Goal: Task Accomplishment & Management: Manage account settings

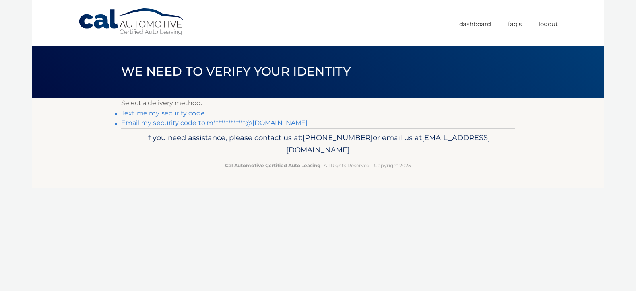
click at [170, 114] on link "Text me my security code" at bounding box center [162, 113] width 83 height 8
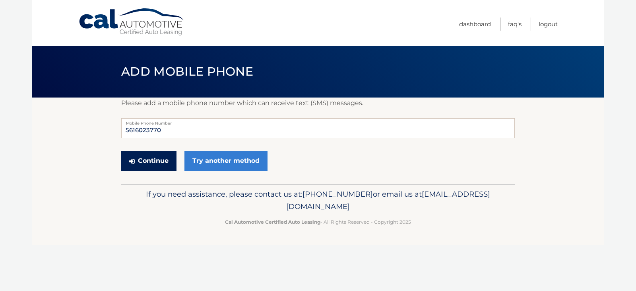
click at [155, 159] on button "Continue" at bounding box center [148, 161] width 55 height 20
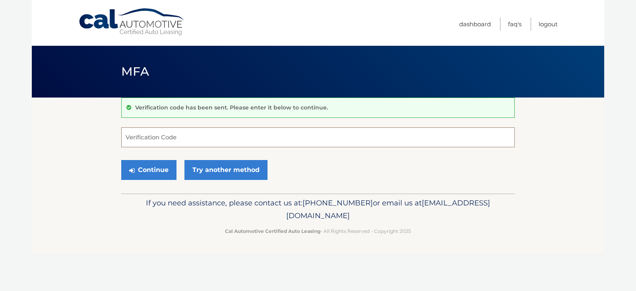
click at [184, 136] on input "Verification Code" at bounding box center [317, 137] width 393 height 20
type input "647069"
click at [159, 172] on button "Continue" at bounding box center [148, 170] width 55 height 20
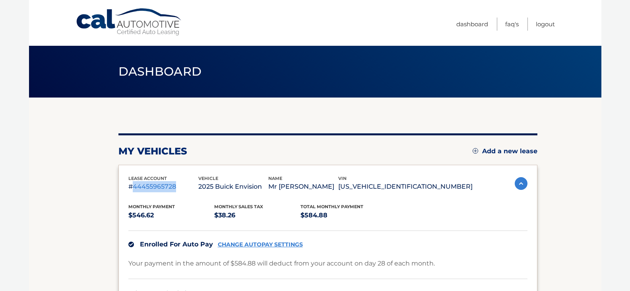
drag, startPoint x: 176, startPoint y: 187, endPoint x: 132, endPoint y: 188, distance: 43.7
click at [132, 188] on p "#44455965728" at bounding box center [163, 186] width 70 height 11
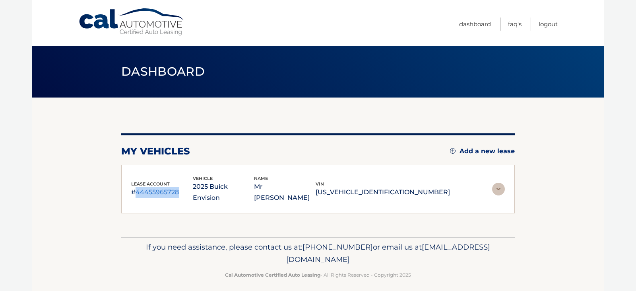
copy p "44455965728"
click at [498, 186] on img at bounding box center [498, 188] width 13 height 13
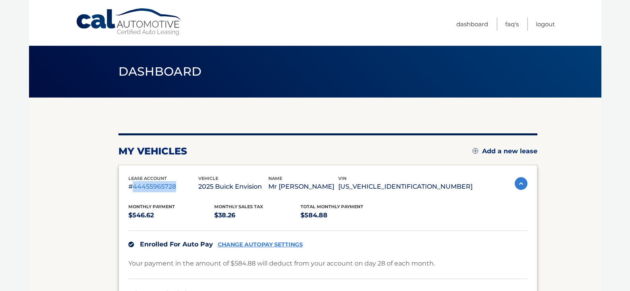
copy p "44455965728"
click at [403, 203] on div "Monthly Payment $546.62 Monthly sales Tax $38.26 Total Monthly Payment $584.88" at bounding box center [300, 212] width 344 height 18
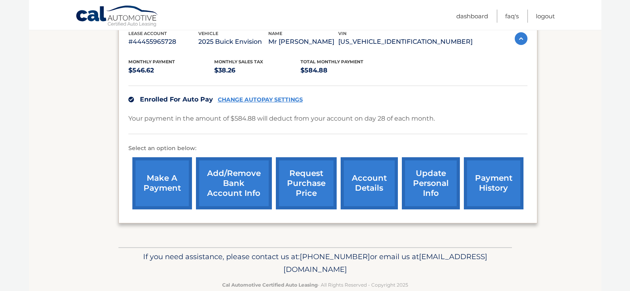
scroll to position [143, 0]
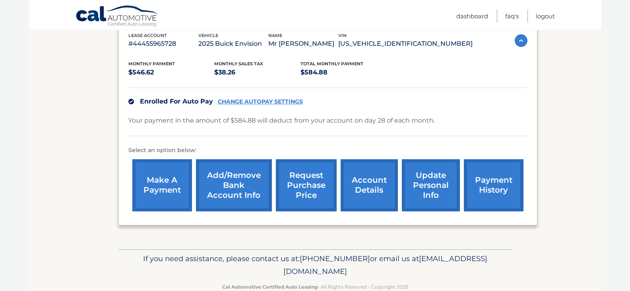
click at [364, 180] on link "account details" at bounding box center [369, 185] width 57 height 52
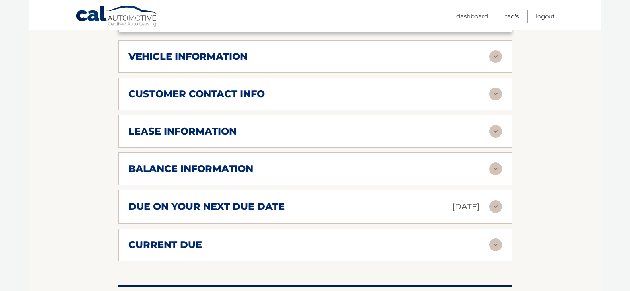
scroll to position [365, 0]
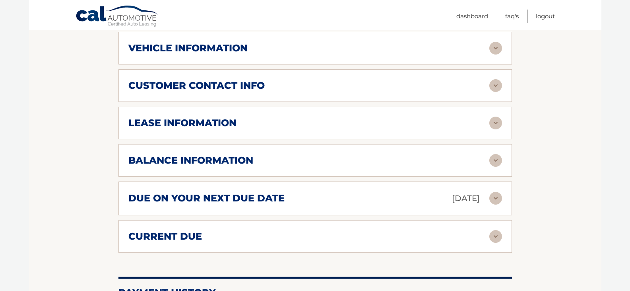
click at [499, 116] on img at bounding box center [495, 122] width 13 height 13
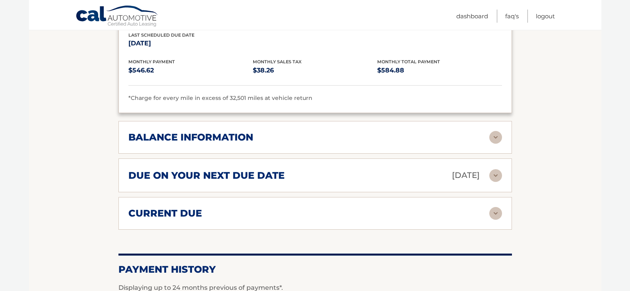
scroll to position [543, 0]
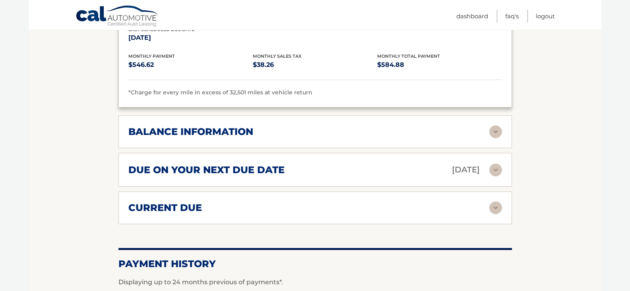
click at [496, 125] on img at bounding box center [495, 131] width 13 height 13
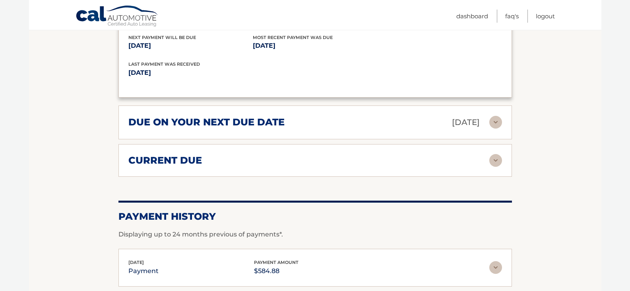
scroll to position [688, 0]
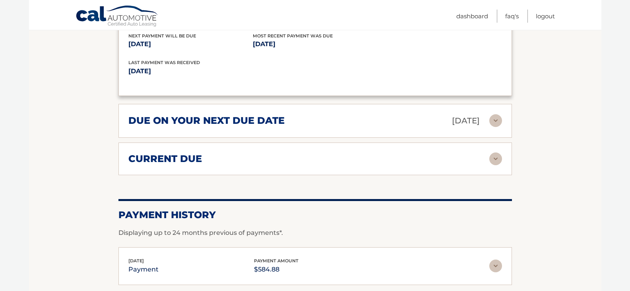
click at [497, 152] on img at bounding box center [495, 158] width 13 height 13
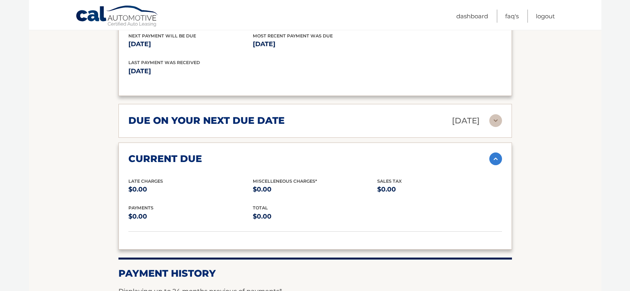
click at [496, 114] on img at bounding box center [495, 120] width 13 height 13
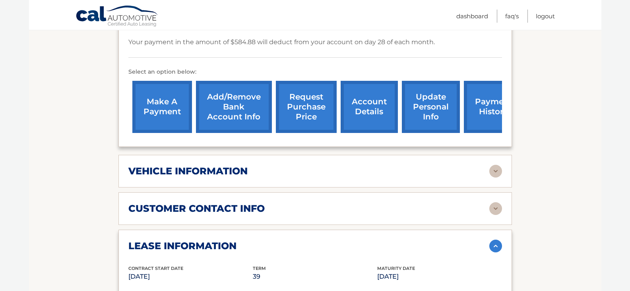
scroll to position [211, 0]
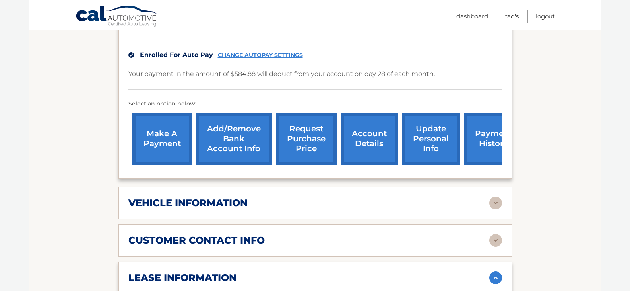
click at [306, 132] on link "request purchase price" at bounding box center [306, 138] width 61 height 52
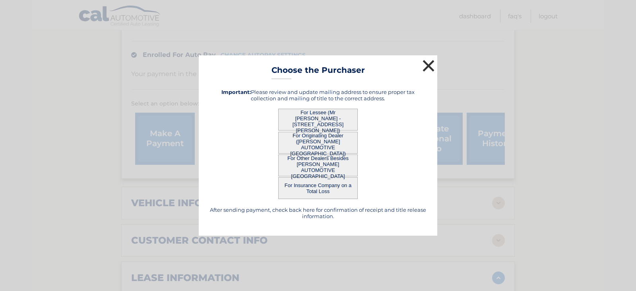
click at [430, 65] on button "×" at bounding box center [428, 66] width 16 height 16
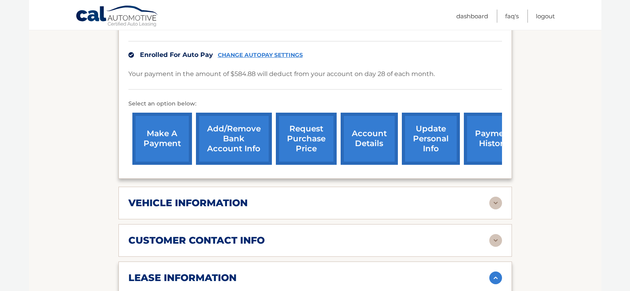
click at [377, 129] on link "account details" at bounding box center [369, 138] width 57 height 52
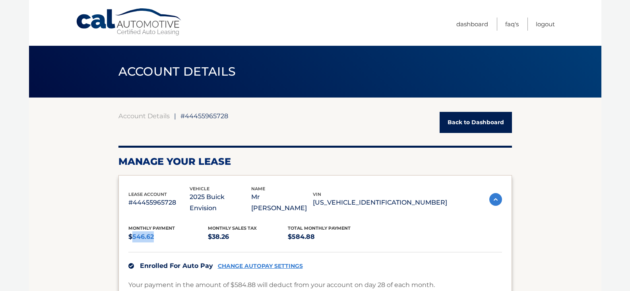
drag, startPoint x: 155, startPoint y: 225, endPoint x: 134, endPoint y: 230, distance: 21.2
click at [134, 231] on p "$546.62" at bounding box center [168, 236] width 80 height 11
drag, startPoint x: 139, startPoint y: 224, endPoint x: 317, endPoint y: 223, distance: 178.1
click at [317, 231] on p "$584.88" at bounding box center [328, 236] width 80 height 11
drag, startPoint x: 315, startPoint y: 225, endPoint x: 291, endPoint y: 228, distance: 23.6
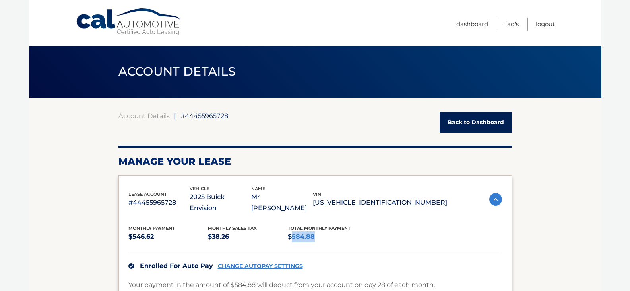
click at [291, 231] on p "$584.88" at bounding box center [328, 236] width 80 height 11
copy p "584.88"
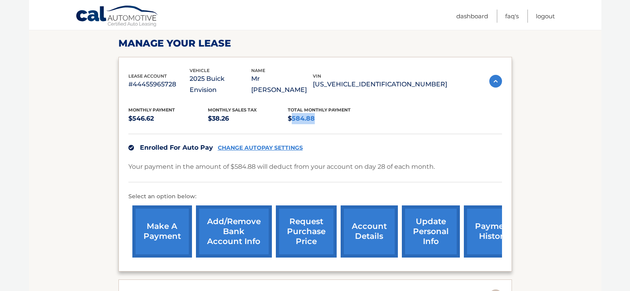
scroll to position [119, 0]
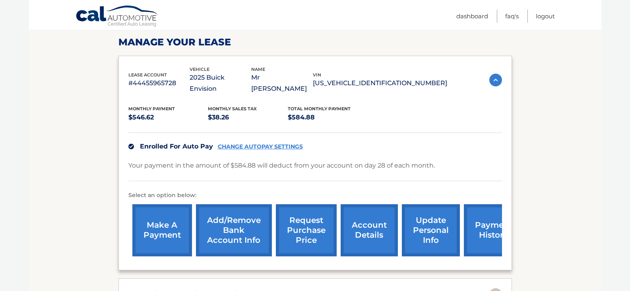
click at [377, 132] on div "Enrolled For Auto Pay CHANGE AUTOPAY SETTINGS" at bounding box center [315, 145] width 374 height 27
click at [362, 221] on link "account details" at bounding box center [369, 230] width 57 height 52
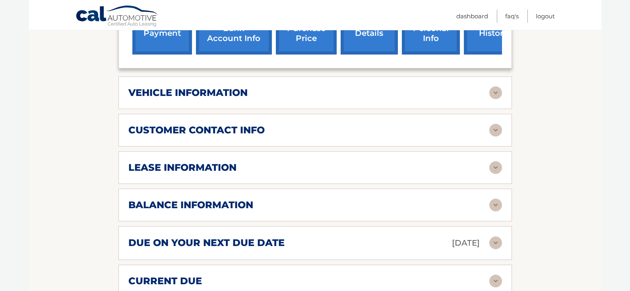
scroll to position [322, 0]
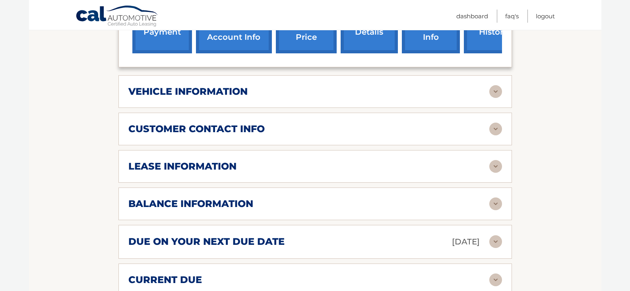
click at [489, 160] on img at bounding box center [495, 166] width 13 height 13
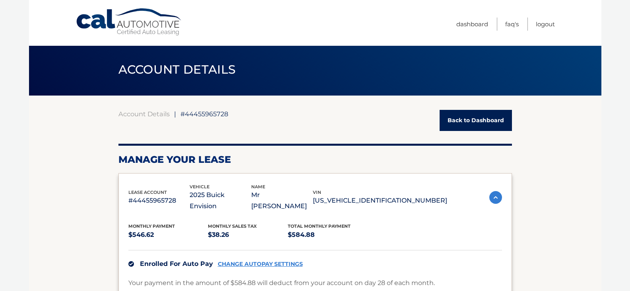
scroll to position [0, 0]
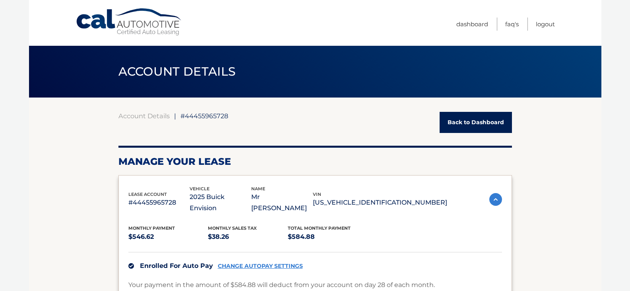
click at [479, 124] on link "Back to Dashboard" at bounding box center [476, 122] width 72 height 21
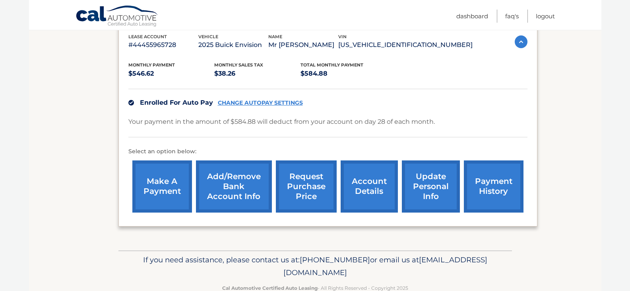
scroll to position [159, 0]
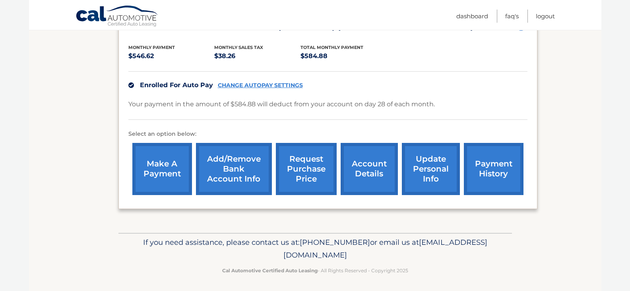
click at [353, 165] on link "account details" at bounding box center [369, 169] width 57 height 52
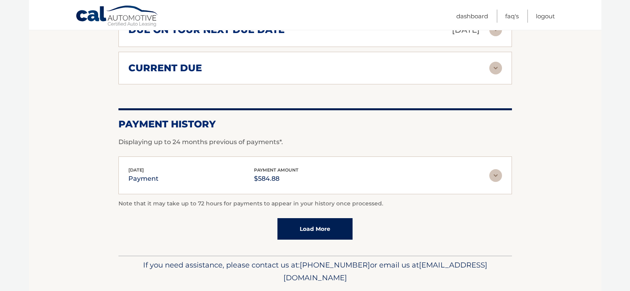
scroll to position [547, 0]
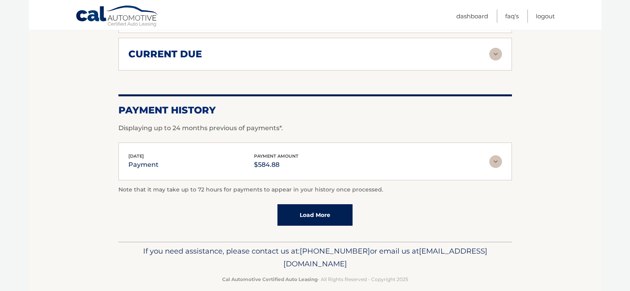
click at [324, 210] on link "Load More" at bounding box center [314, 214] width 75 height 21
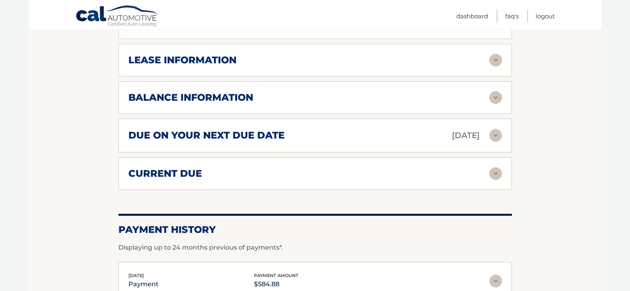
scroll to position [409, 0]
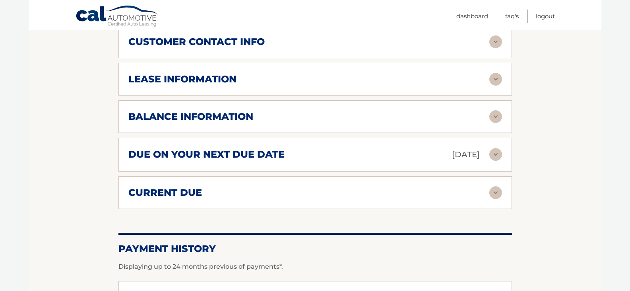
click at [496, 186] on img at bounding box center [495, 192] width 13 height 13
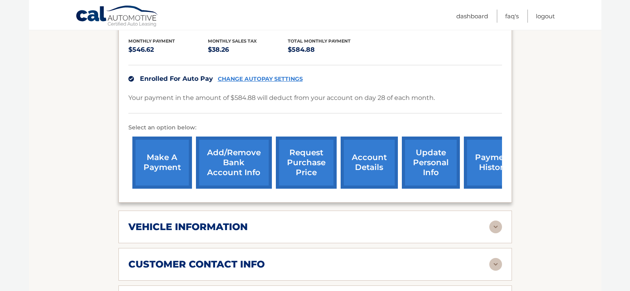
scroll to position [170, 0]
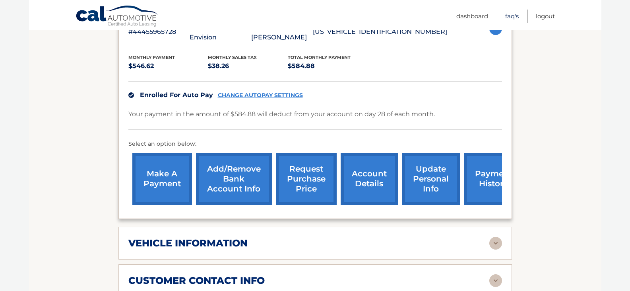
click at [511, 18] on link "FAQ's" at bounding box center [512, 16] width 14 height 13
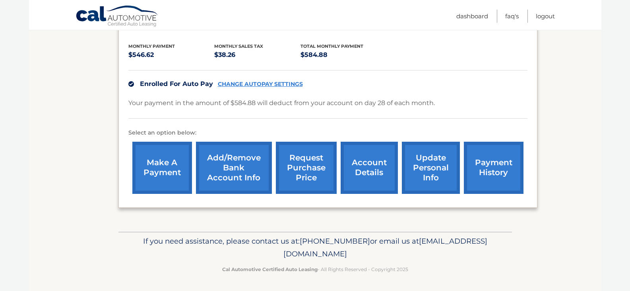
scroll to position [161, 0]
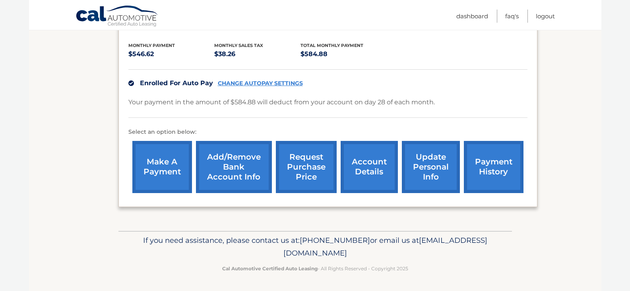
click at [496, 171] on link "payment history" at bounding box center [494, 167] width 60 height 52
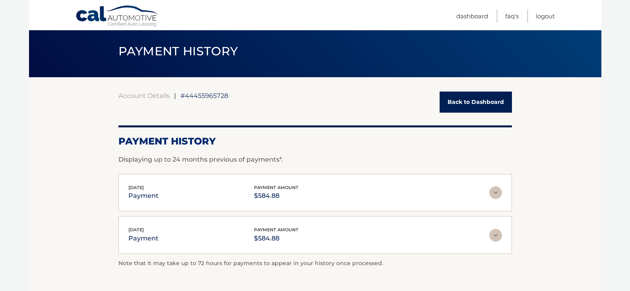
scroll to position [40, 0]
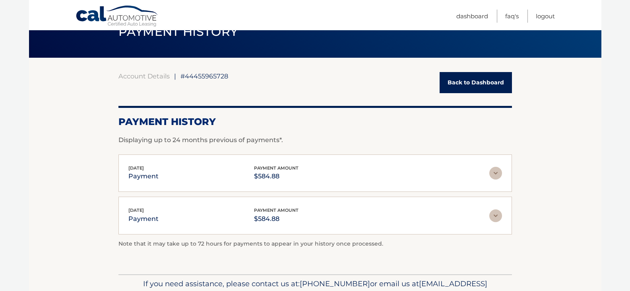
click at [494, 174] on img at bounding box center [495, 173] width 13 height 13
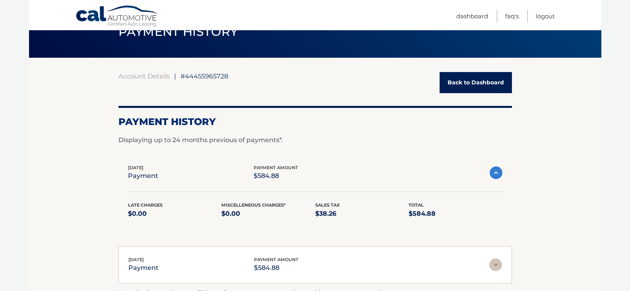
click at [494, 175] on img at bounding box center [496, 172] width 13 height 13
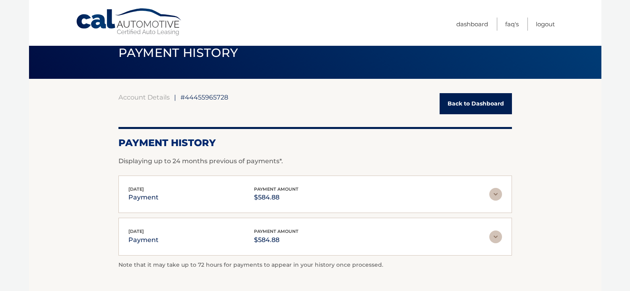
scroll to position [0, 0]
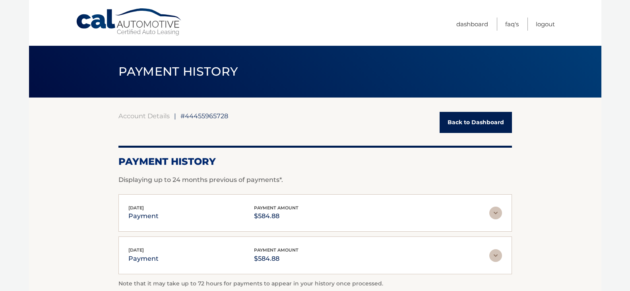
click at [481, 123] on link "Back to Dashboard" at bounding box center [476, 122] width 72 height 21
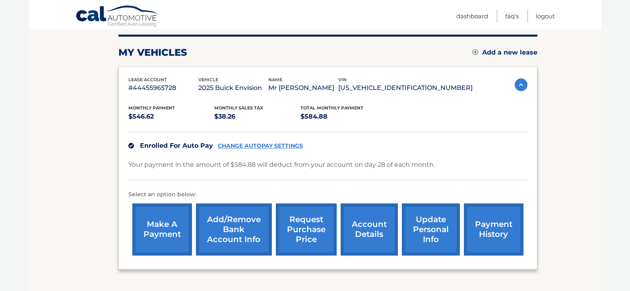
scroll to position [2, 0]
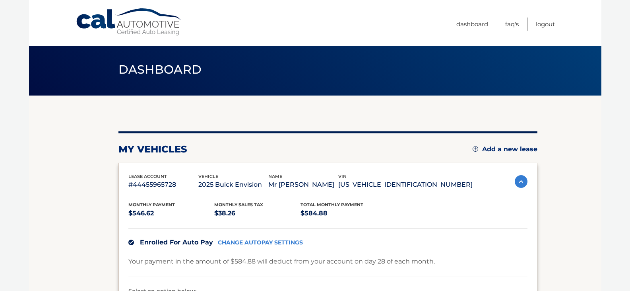
click at [520, 180] on img at bounding box center [521, 181] width 13 height 13
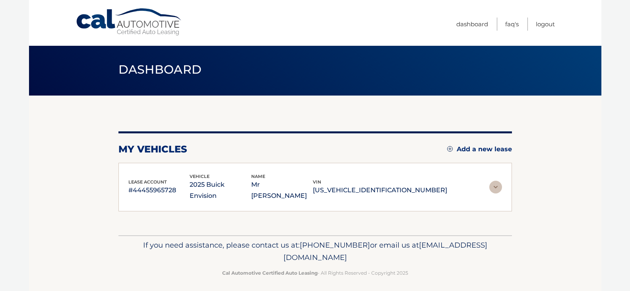
scroll to position [0, 0]
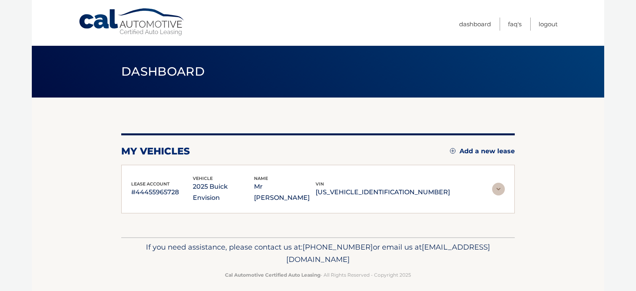
click at [520, 180] on section "my vehicles Add a new lease lease account #44455965728 vehicle 2025 Buick Envis…" at bounding box center [318, 166] width 572 height 139
click at [498, 183] on img at bounding box center [498, 188] width 13 height 13
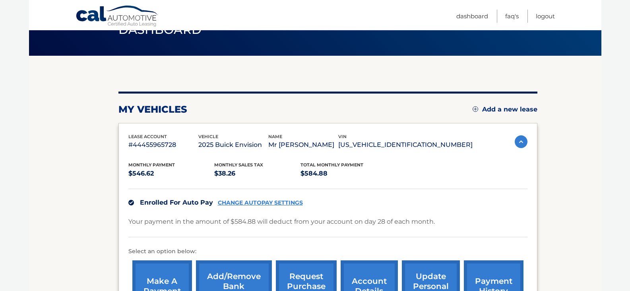
scroll to position [81, 0]
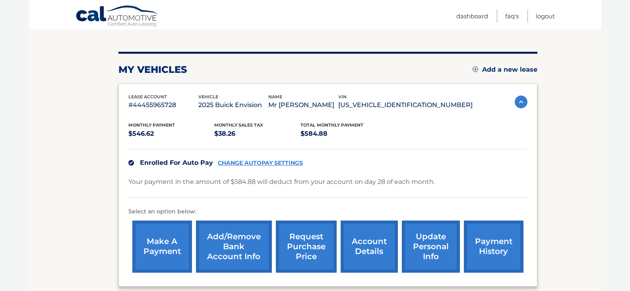
drag, startPoint x: 589, startPoint y: 0, endPoint x: 463, endPoint y: 153, distance: 198.4
click at [463, 153] on div "Enrolled For Auto Pay CHANGE AUTOPAY SETTINGS" at bounding box center [327, 162] width 399 height 27
drag, startPoint x: 68, startPoint y: 1, endPoint x: 79, endPoint y: 12, distance: 14.9
click at [79, 12] on div "Cal Automotive Menu Dashboard FAQ's Logout" at bounding box center [315, 15] width 572 height 30
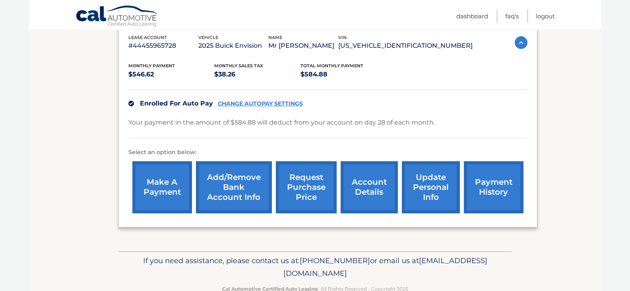
scroll to position [161, 0]
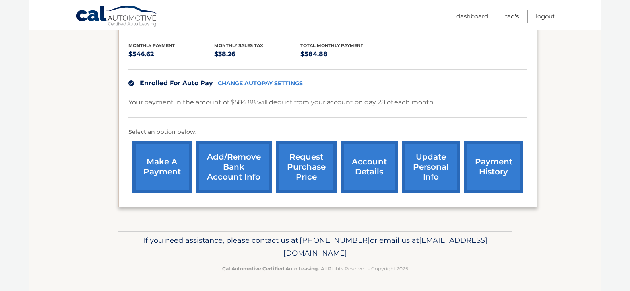
click at [364, 166] on link "account details" at bounding box center [369, 167] width 57 height 52
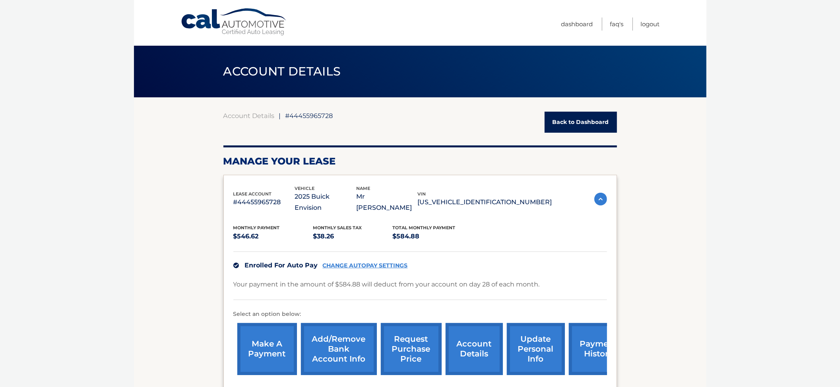
drag, startPoint x: 625, startPoint y: 0, endPoint x: 669, endPoint y: 178, distance: 183.5
drag, startPoint x: 765, startPoint y: 0, endPoint x: 657, endPoint y: 143, distance: 179.6
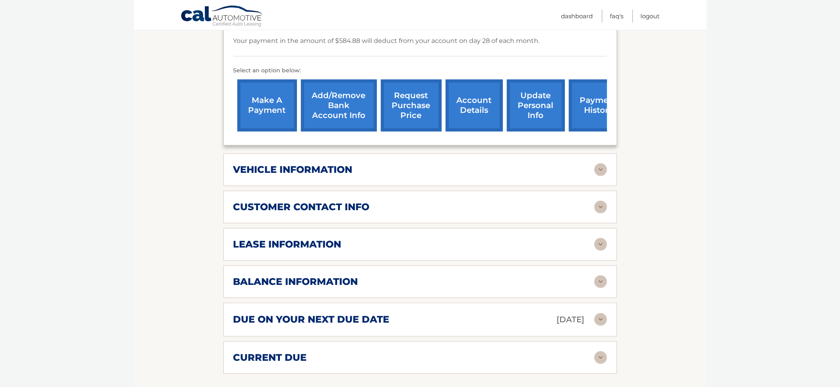
scroll to position [265, 0]
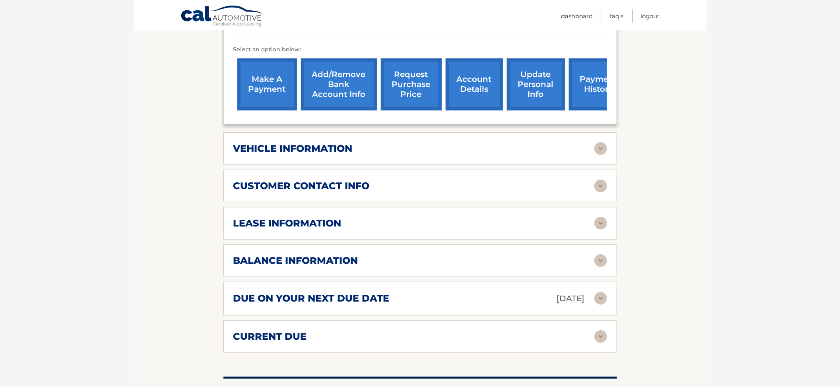
click at [599, 217] on img at bounding box center [600, 223] width 13 height 13
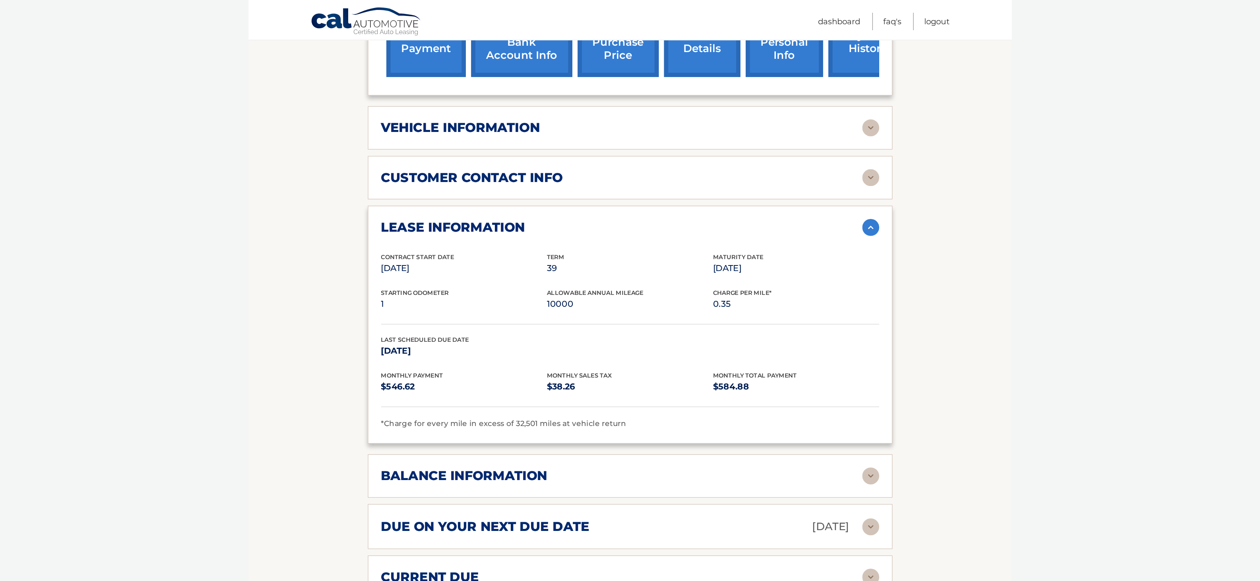
scroll to position [318, 0]
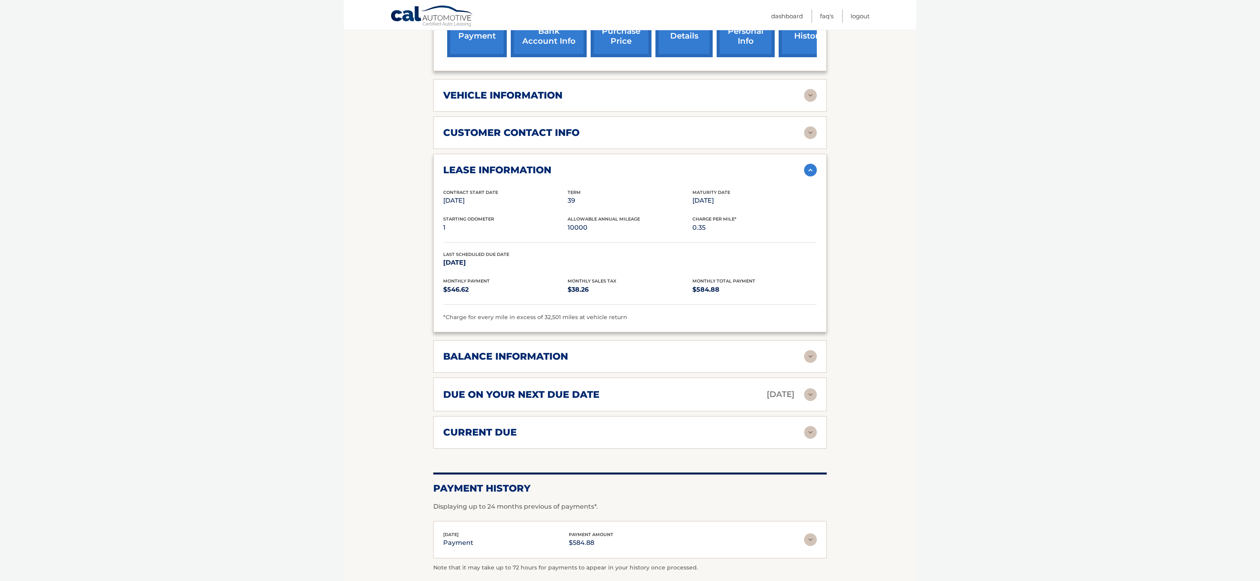
drag, startPoint x: 802, startPoint y: 2, endPoint x: 955, endPoint y: 219, distance: 265.6
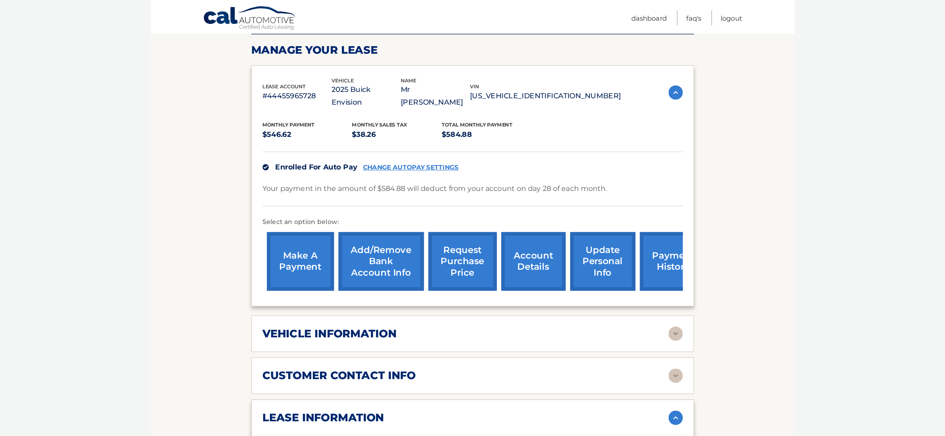
scroll to position [117, 0]
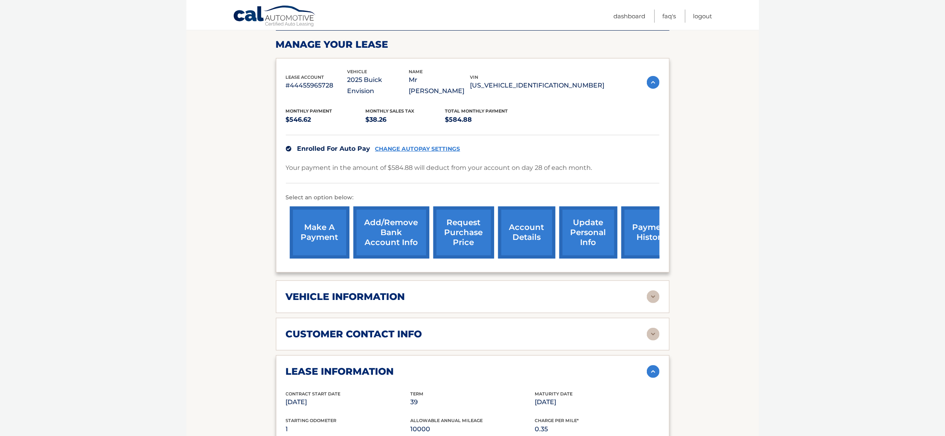
drag, startPoint x: 1258, startPoint y: 2, endPoint x: 725, endPoint y: 196, distance: 567.3
click at [630, 197] on section "Account Details | #44455965728 Back to Dashboard Manage Your Lease lease accoun…" at bounding box center [472, 401] width 572 height 840
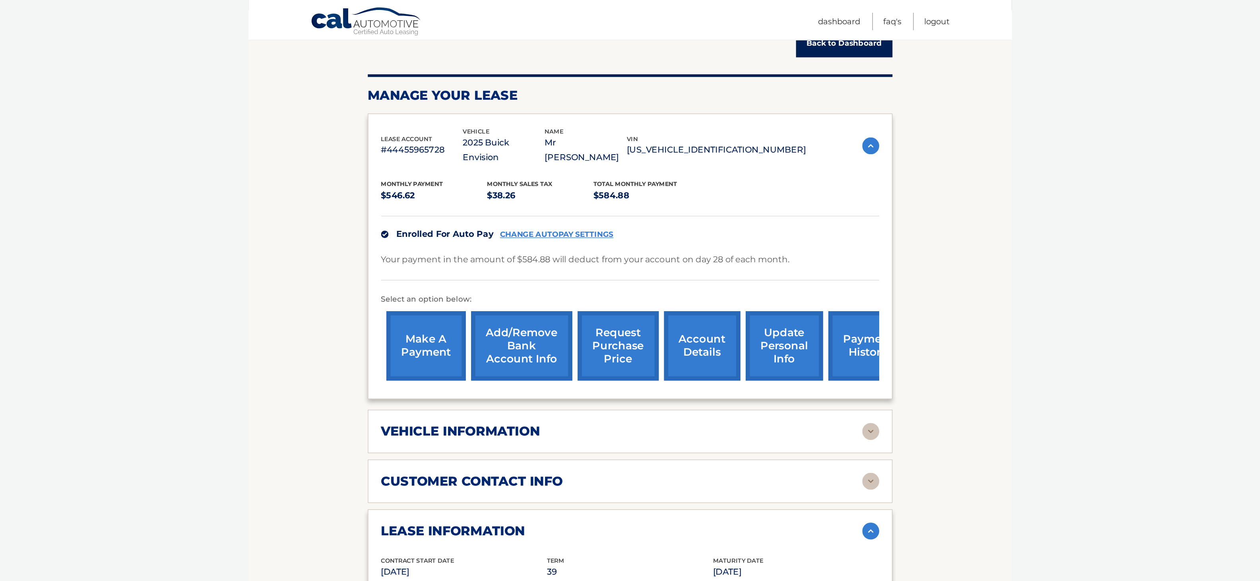
scroll to position [90, 0]
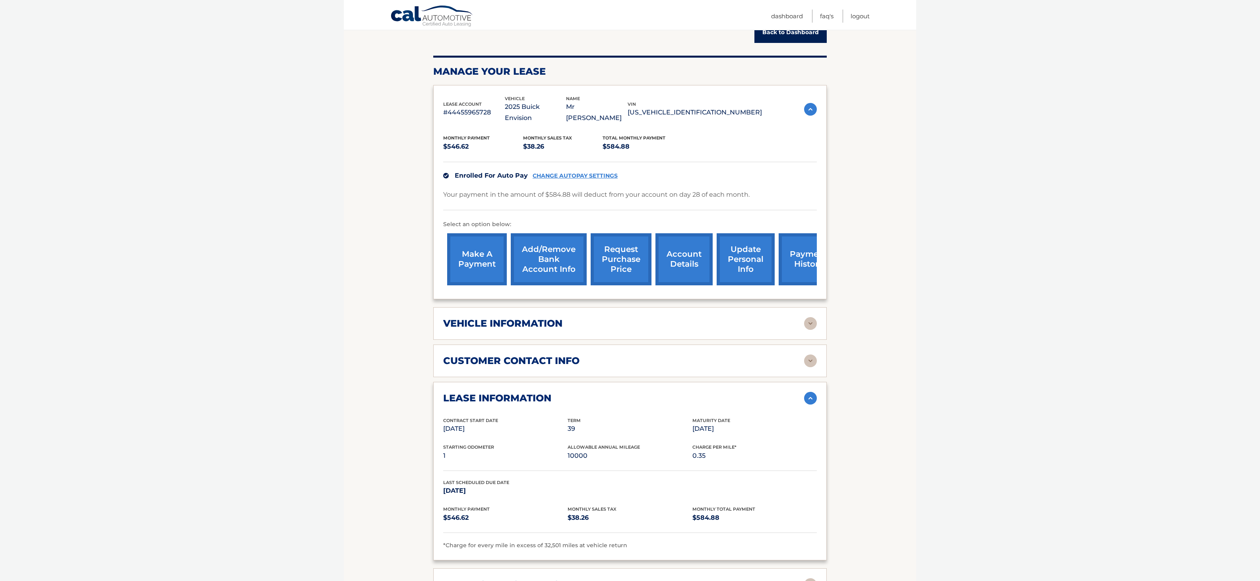
drag, startPoint x: 942, startPoint y: 0, endPoint x: 943, endPoint y: 214, distance: 213.8
click at [630, 214] on body "Cal Automotive Menu Dashboard FAQ's Logout ← |" at bounding box center [630, 200] width 1260 height 581
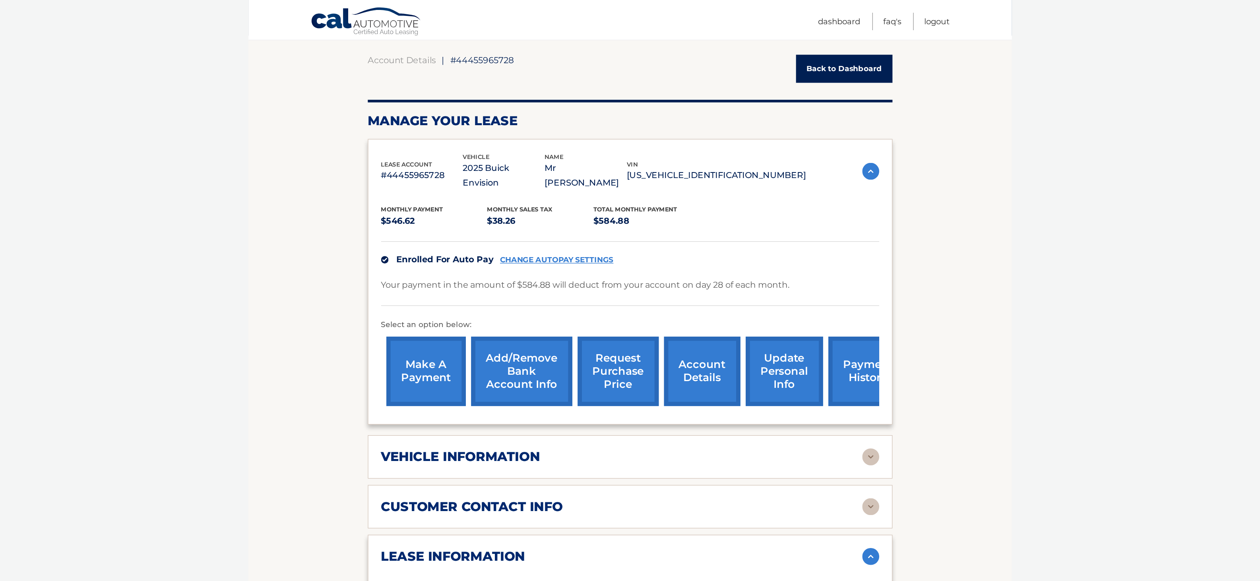
scroll to position [71, 0]
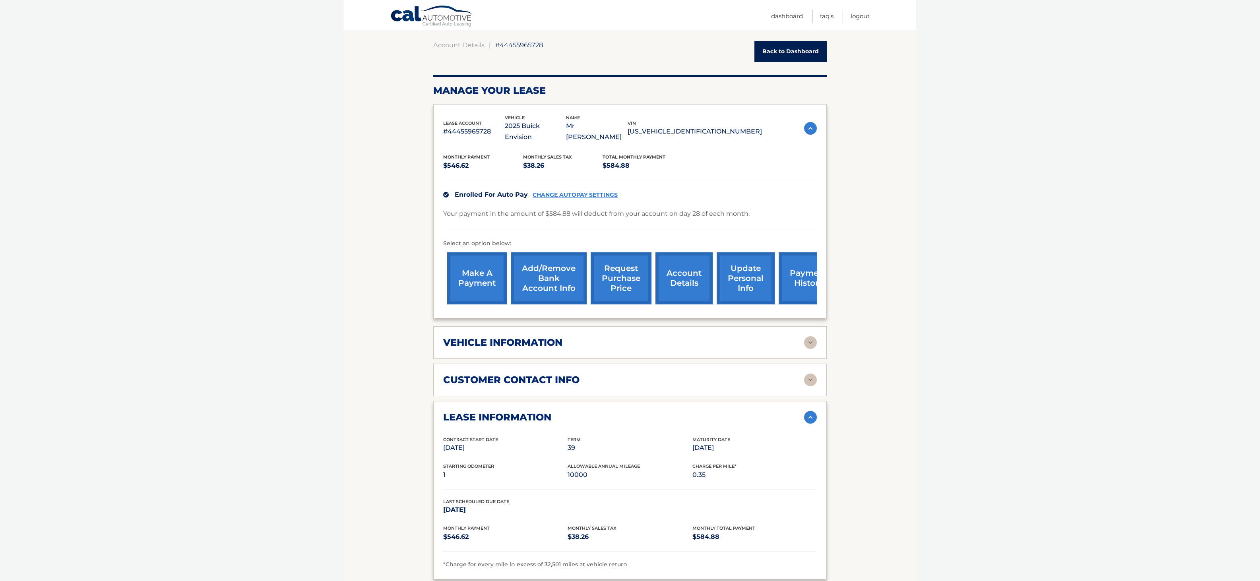
drag, startPoint x: 1271, startPoint y: 0, endPoint x: 990, endPoint y: 214, distance: 353.4
click at [630, 214] on body "Cal Automotive Menu Dashboard FAQ's Logout ← |" at bounding box center [630, 219] width 1260 height 581
drag, startPoint x: 1201, startPoint y: 0, endPoint x: 978, endPoint y: 134, distance: 260.6
click at [630, 134] on body "Cal Automotive Menu Dashboard FAQ's Logout ← |" at bounding box center [630, 219] width 1260 height 581
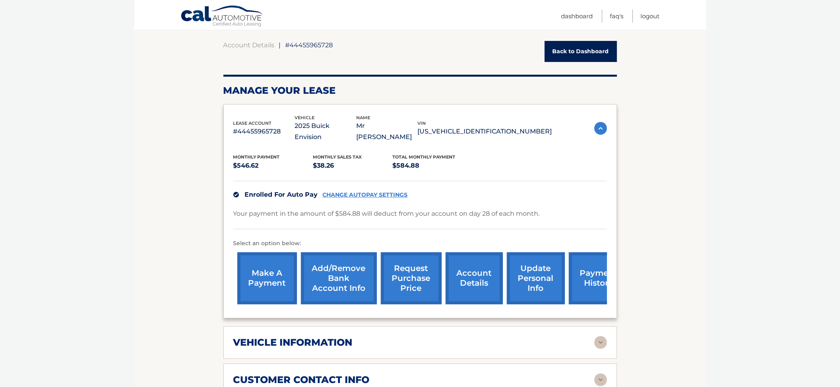
drag, startPoint x: 1226, startPoint y: 1, endPoint x: 655, endPoint y: 136, distance: 586.5
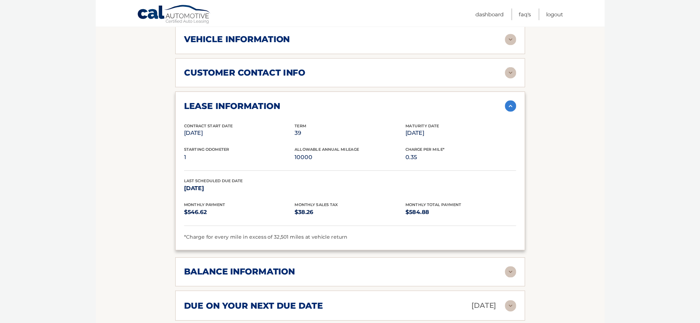
scroll to position [369, 0]
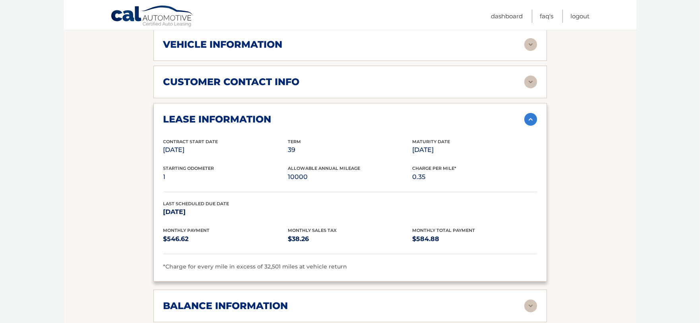
drag, startPoint x: 825, startPoint y: 1, endPoint x: 48, endPoint y: 133, distance: 787.7
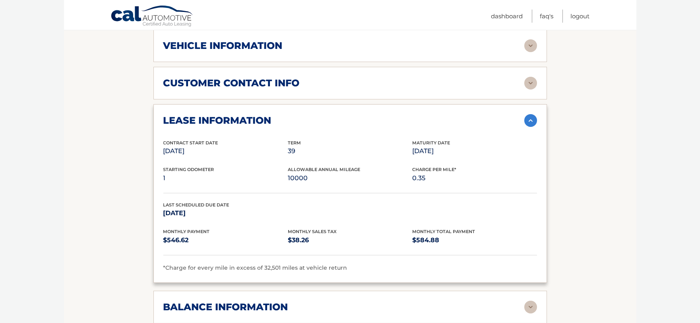
scroll to position [363, 0]
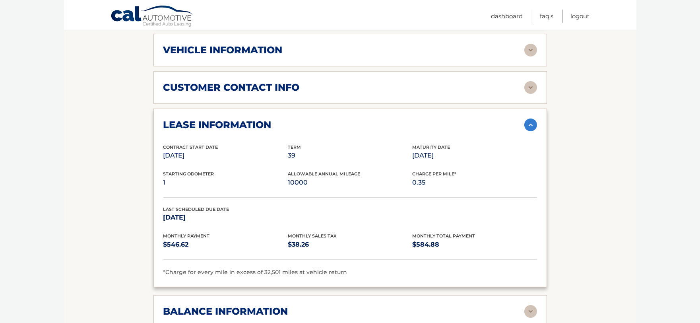
click at [525, 81] on img at bounding box center [530, 87] width 13 height 13
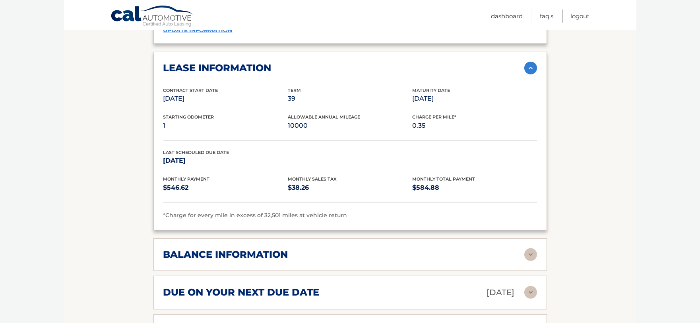
scroll to position [578, 0]
